Goal: Information Seeking & Learning: Learn about a topic

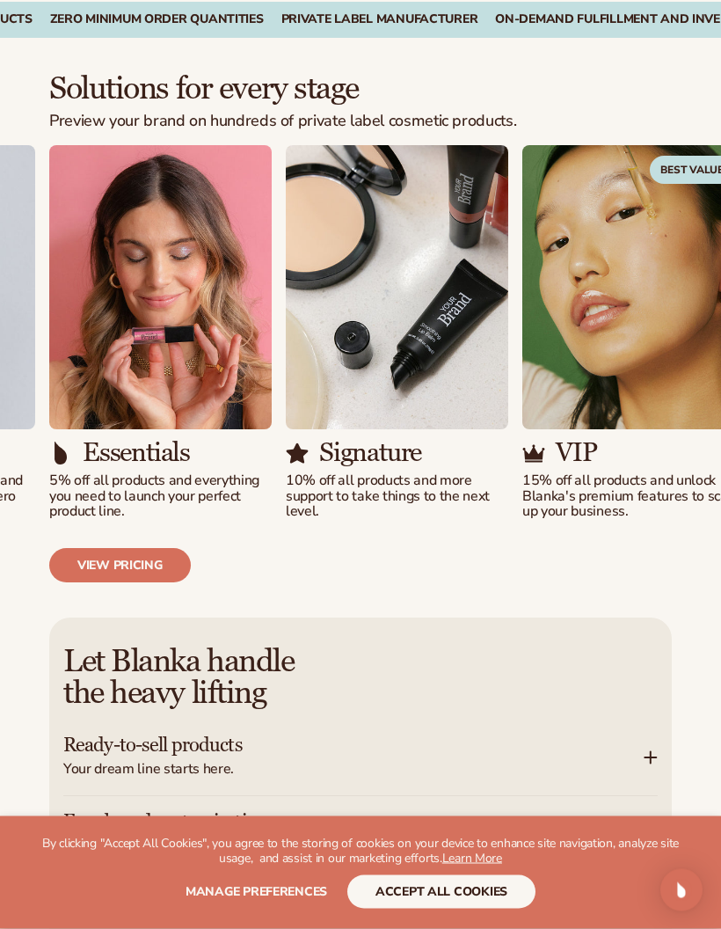
scroll to position [1946, 0]
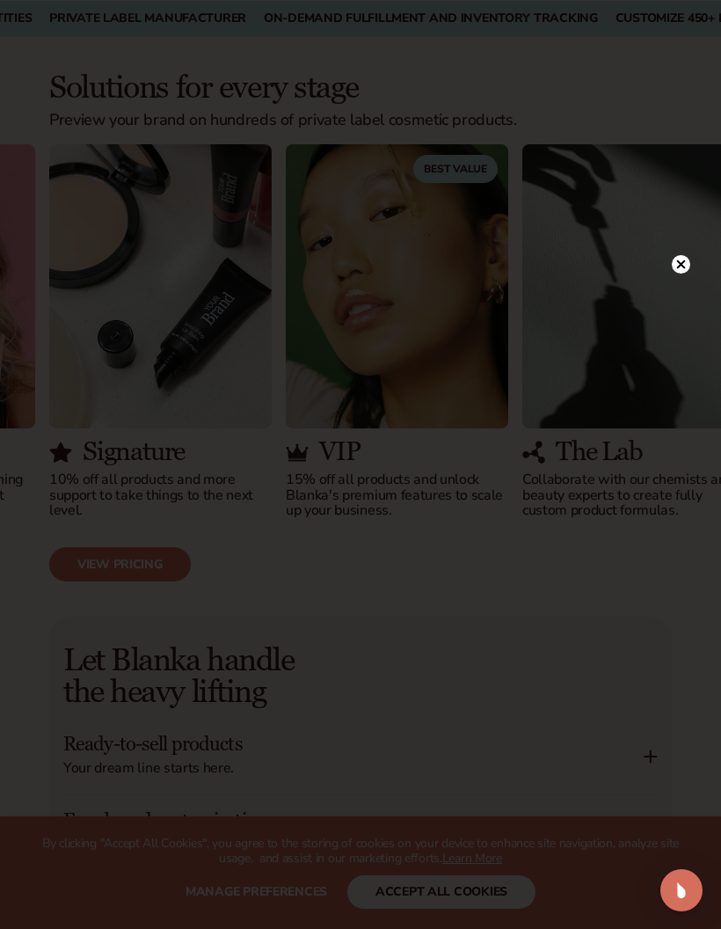
click at [683, 274] on circle at bounding box center [681, 264] width 18 height 18
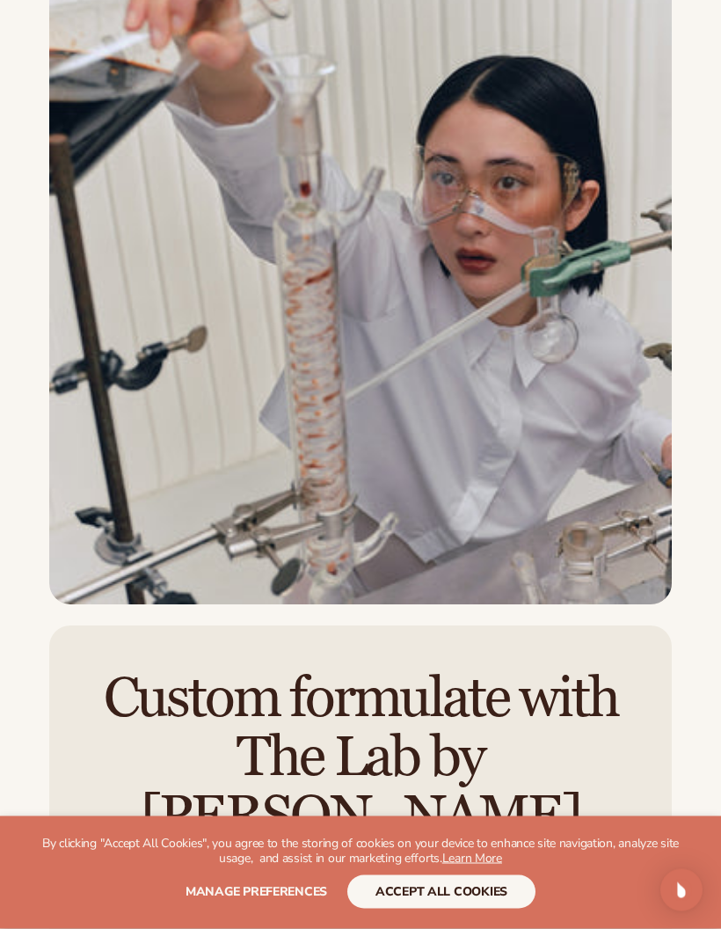
scroll to position [5071, 0]
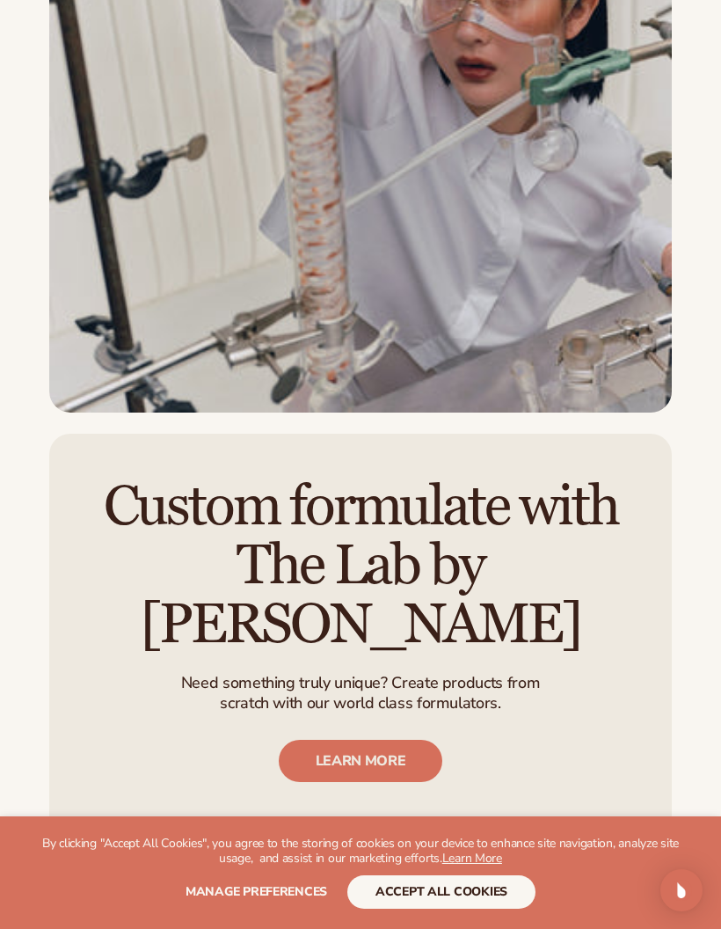
click at [306, 740] on link "LEARN MORE" at bounding box center [361, 761] width 165 height 42
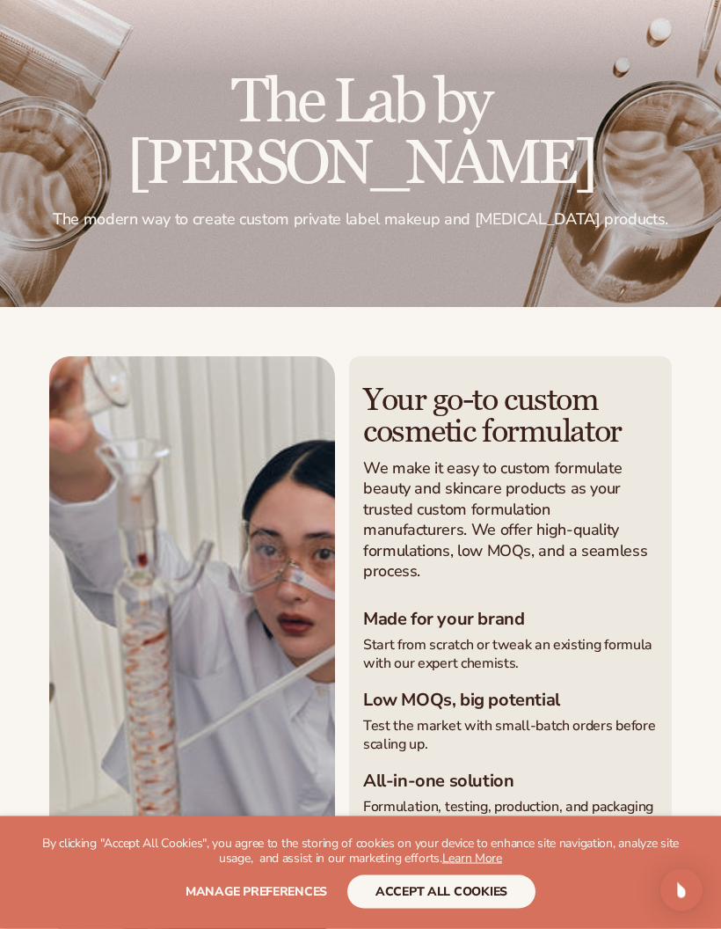
scroll to position [88, 0]
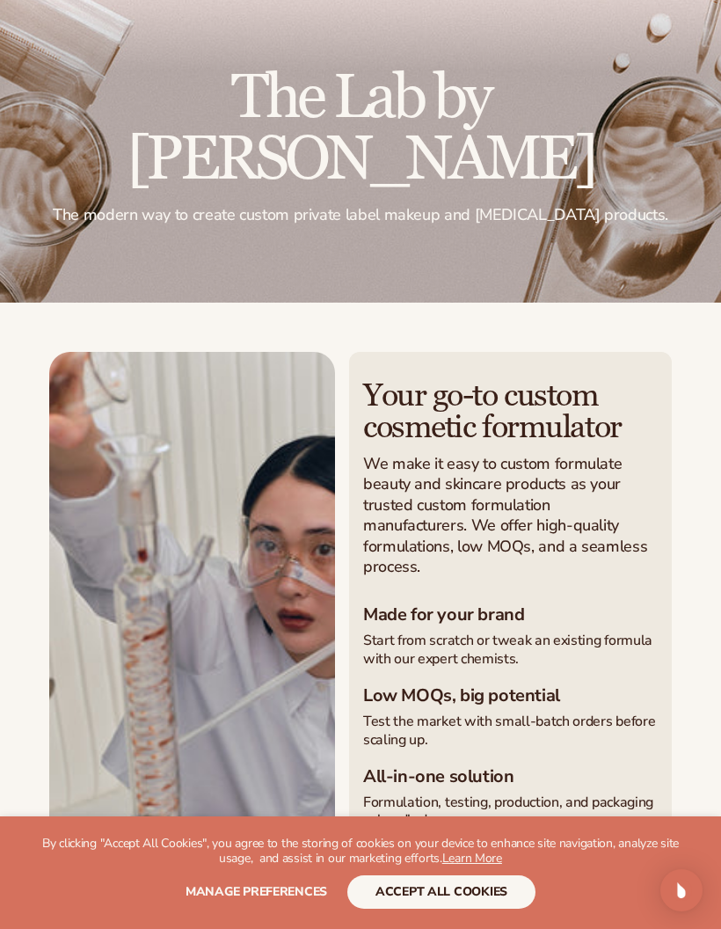
click at [403, 858] on link "Get in touch" at bounding box center [448, 879] width 171 height 42
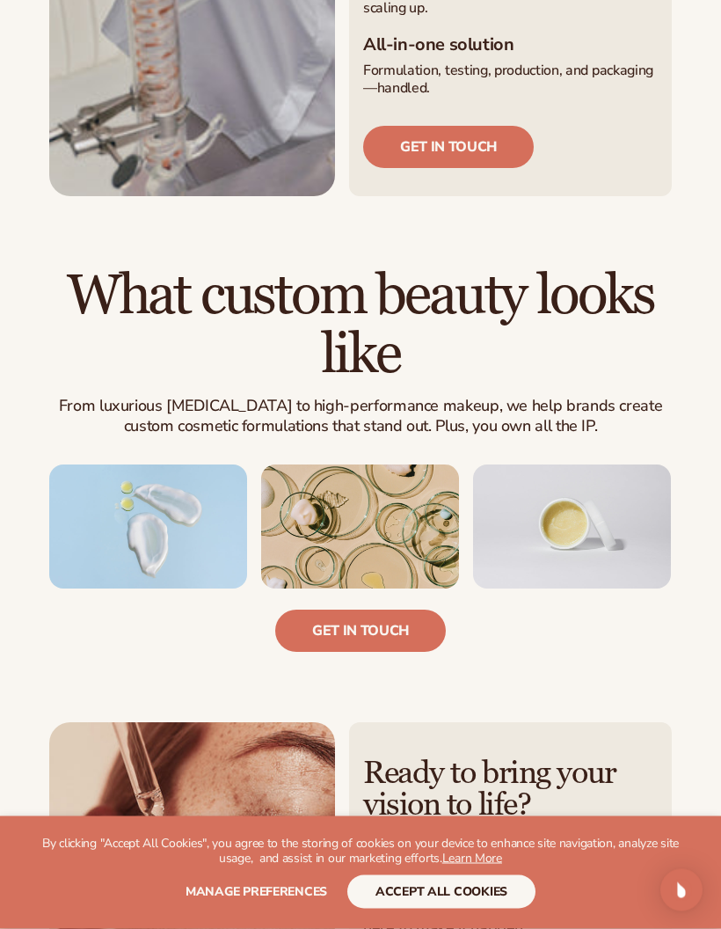
scroll to position [824, 0]
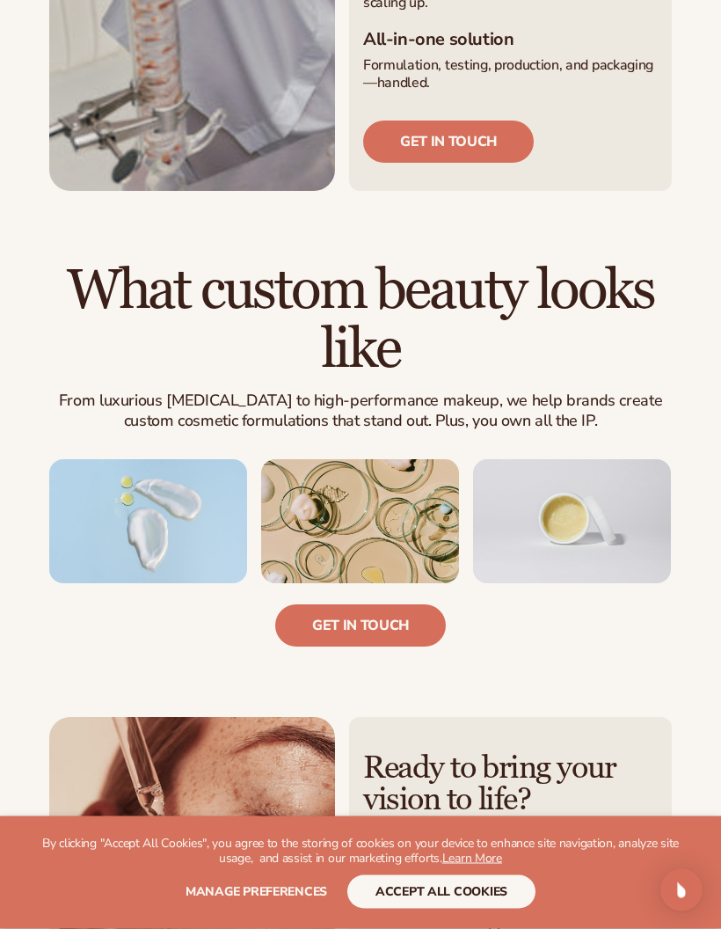
click at [486, 909] on button "accept all cookies" at bounding box center [441, 891] width 188 height 33
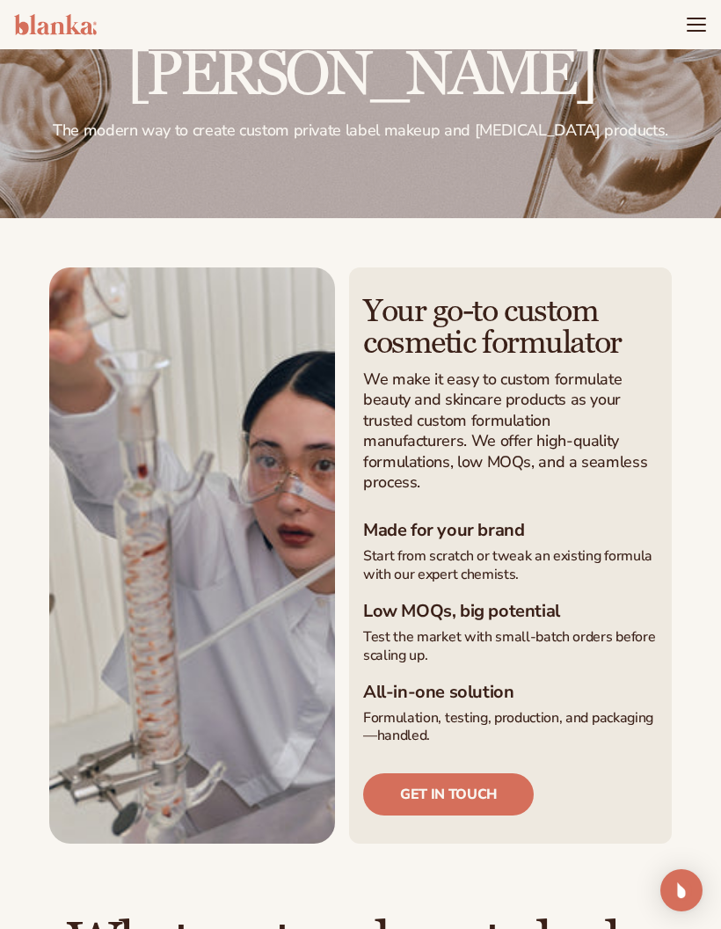
scroll to position [174, 0]
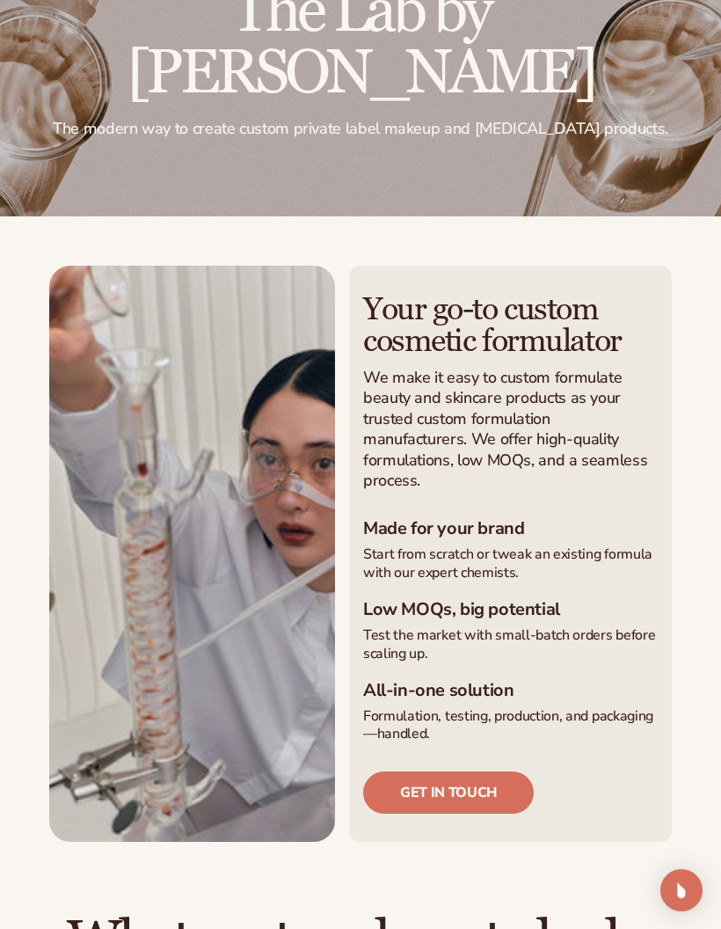
click at [463, 771] on link "Get in touch" at bounding box center [448, 792] width 171 height 42
